Goal: Information Seeking & Learning: Learn about a topic

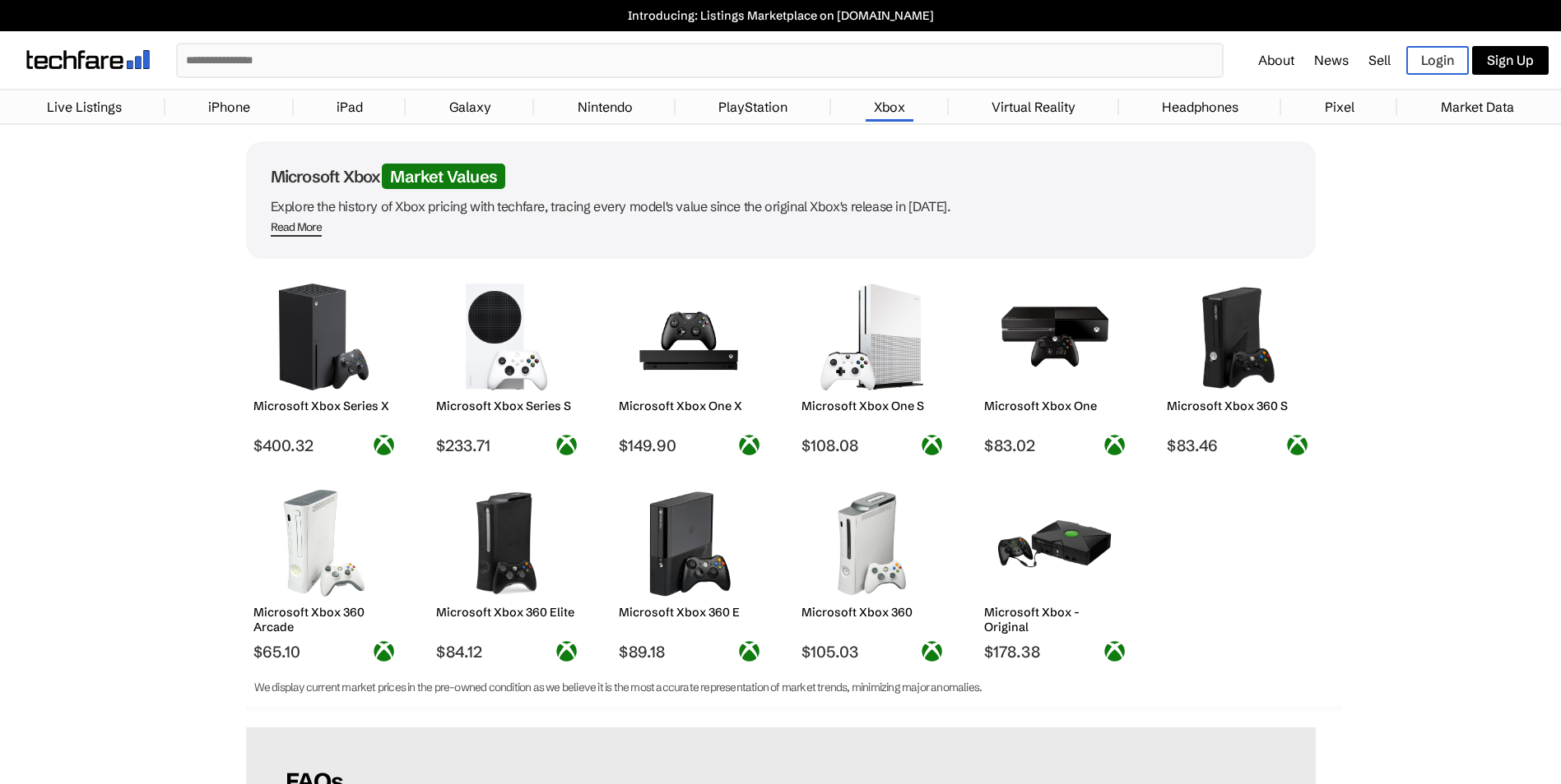
click at [323, 316] on img at bounding box center [323, 338] width 116 height 107
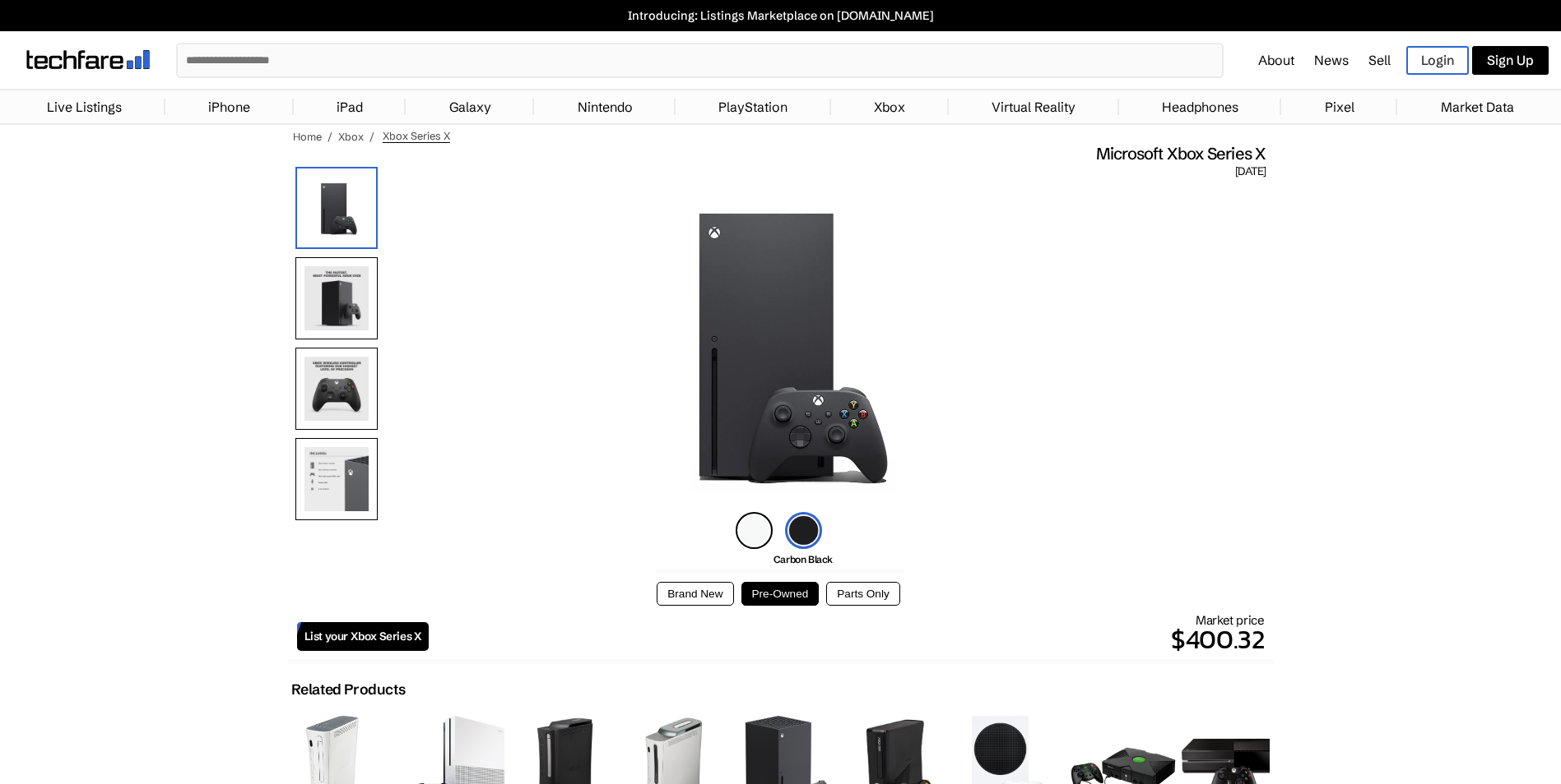
click at [755, 537] on img at bounding box center [754, 530] width 37 height 37
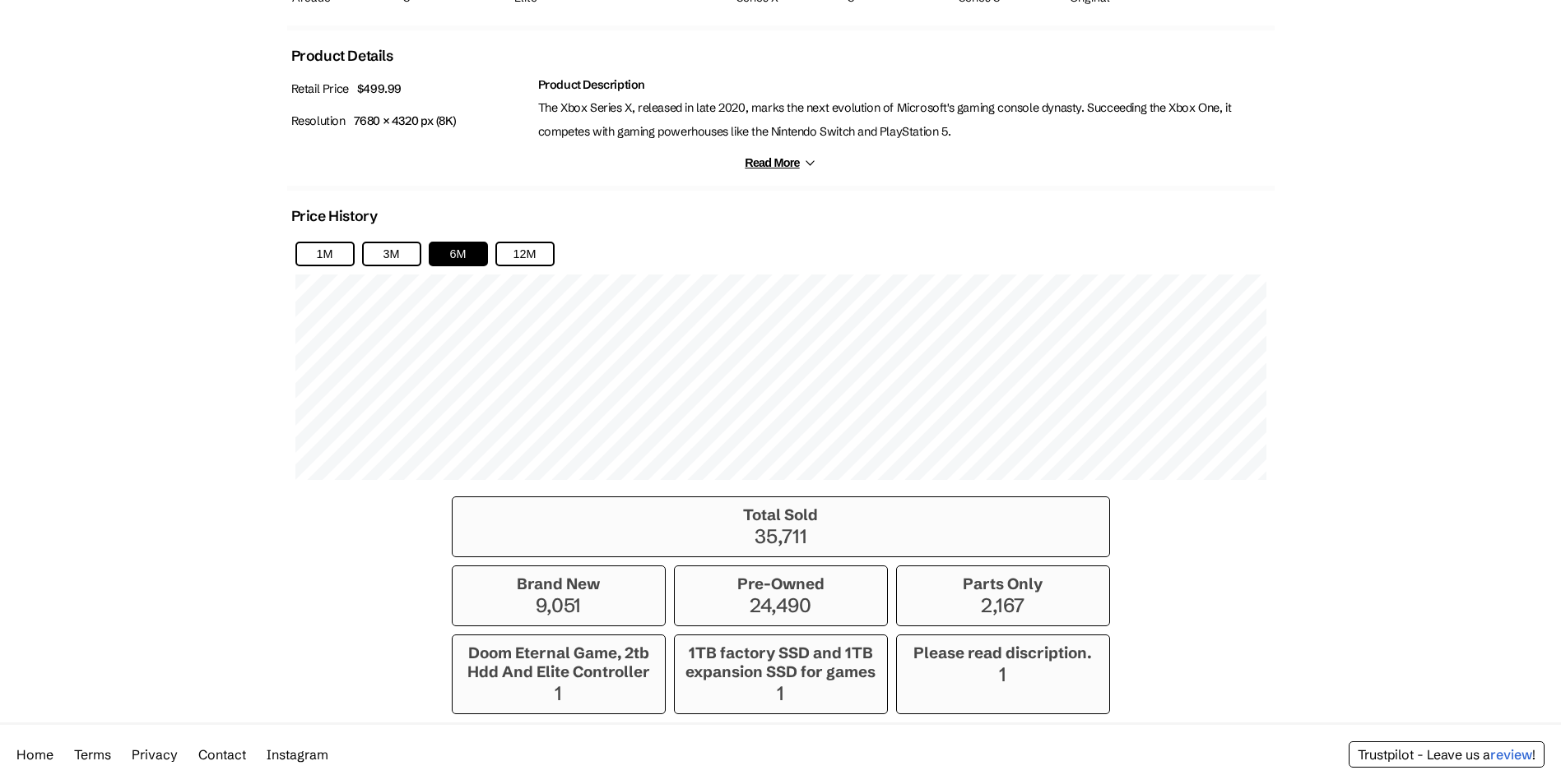
scroll to position [892, 0]
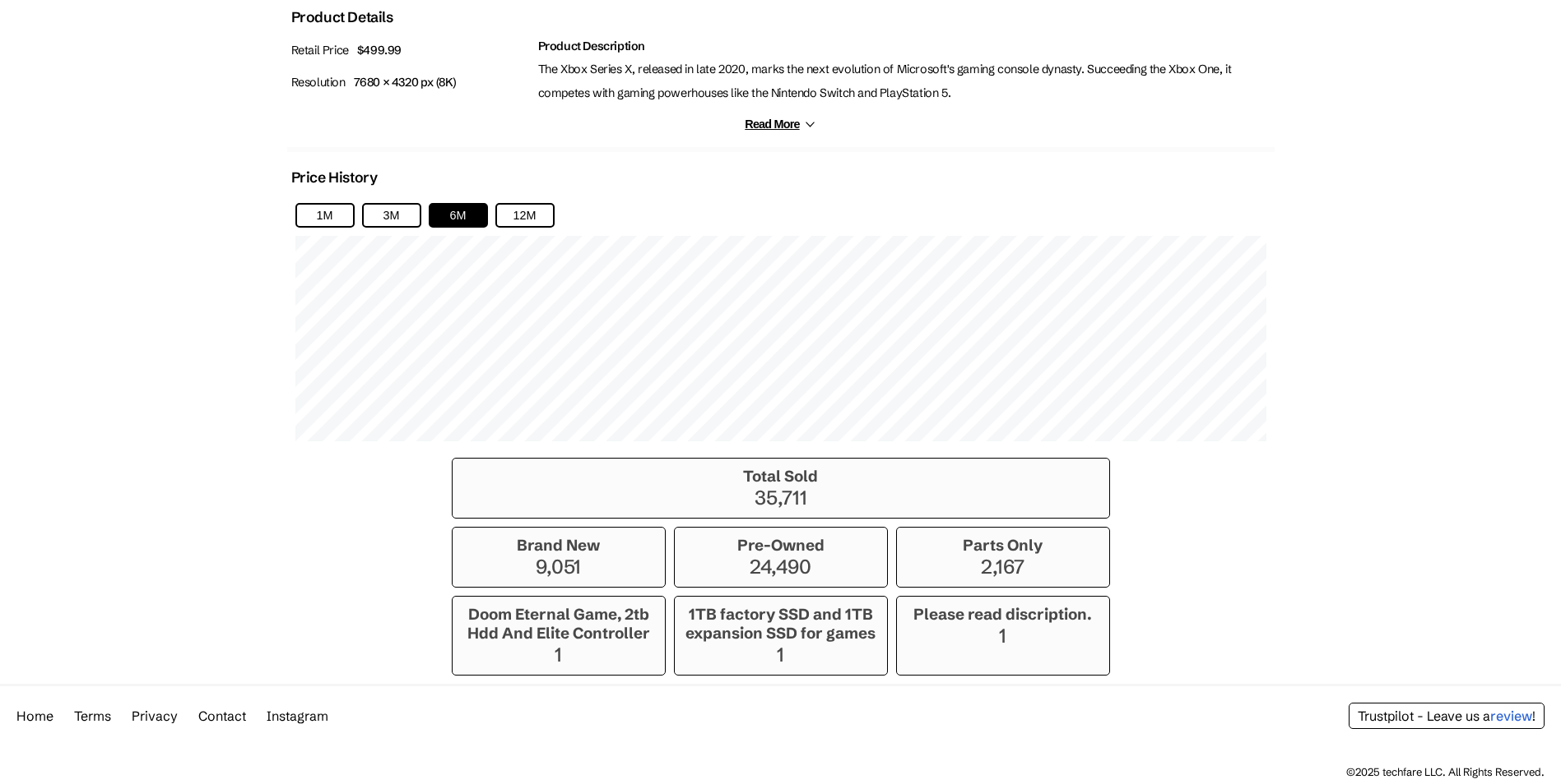
click at [787, 626] on h3 "1TB factory SSD and 1TB expansion SSD for games" at bounding box center [780, 624] width 196 height 38
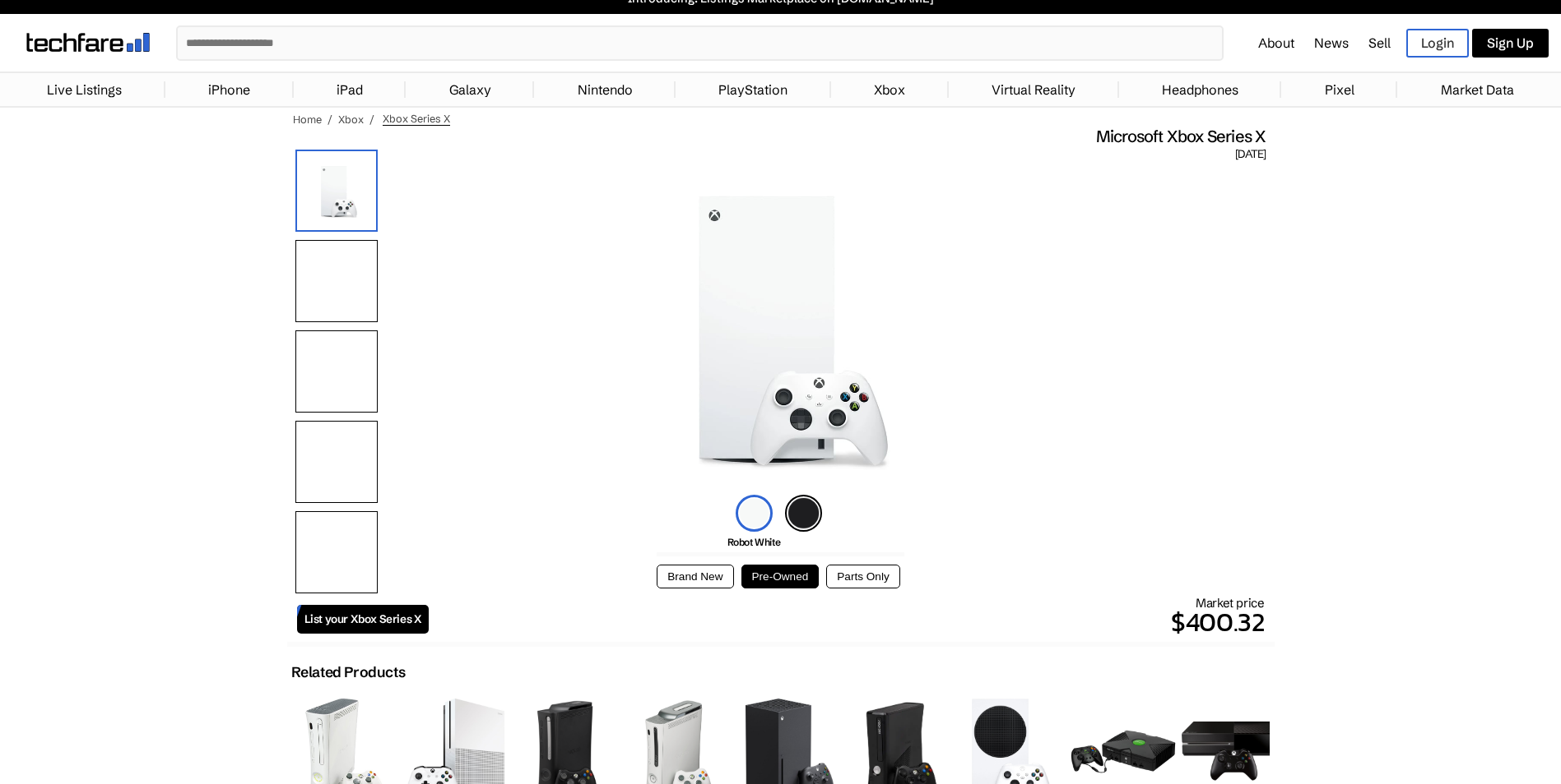
scroll to position [0, 0]
